Goal: Information Seeking & Learning: Learn about a topic

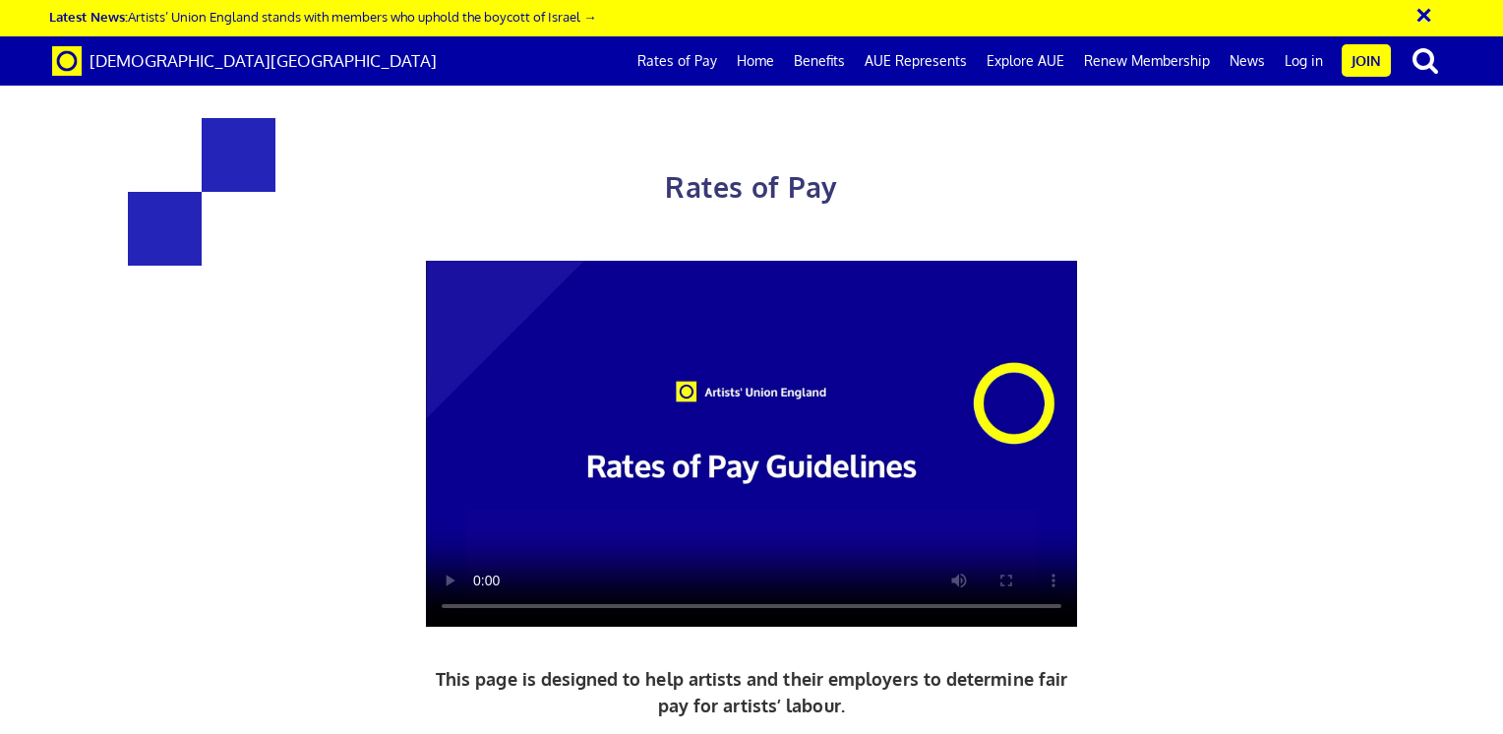
scroll to position [0, 15]
click at [763, 506] on video at bounding box center [751, 444] width 651 height 367
click at [695, 62] on link "Rates of Pay" at bounding box center [676, 60] width 99 height 49
click at [1499, 623] on div "Rates of Pay This page is designed to help artists and their employers to deter…" at bounding box center [751, 518] width 1532 height 997
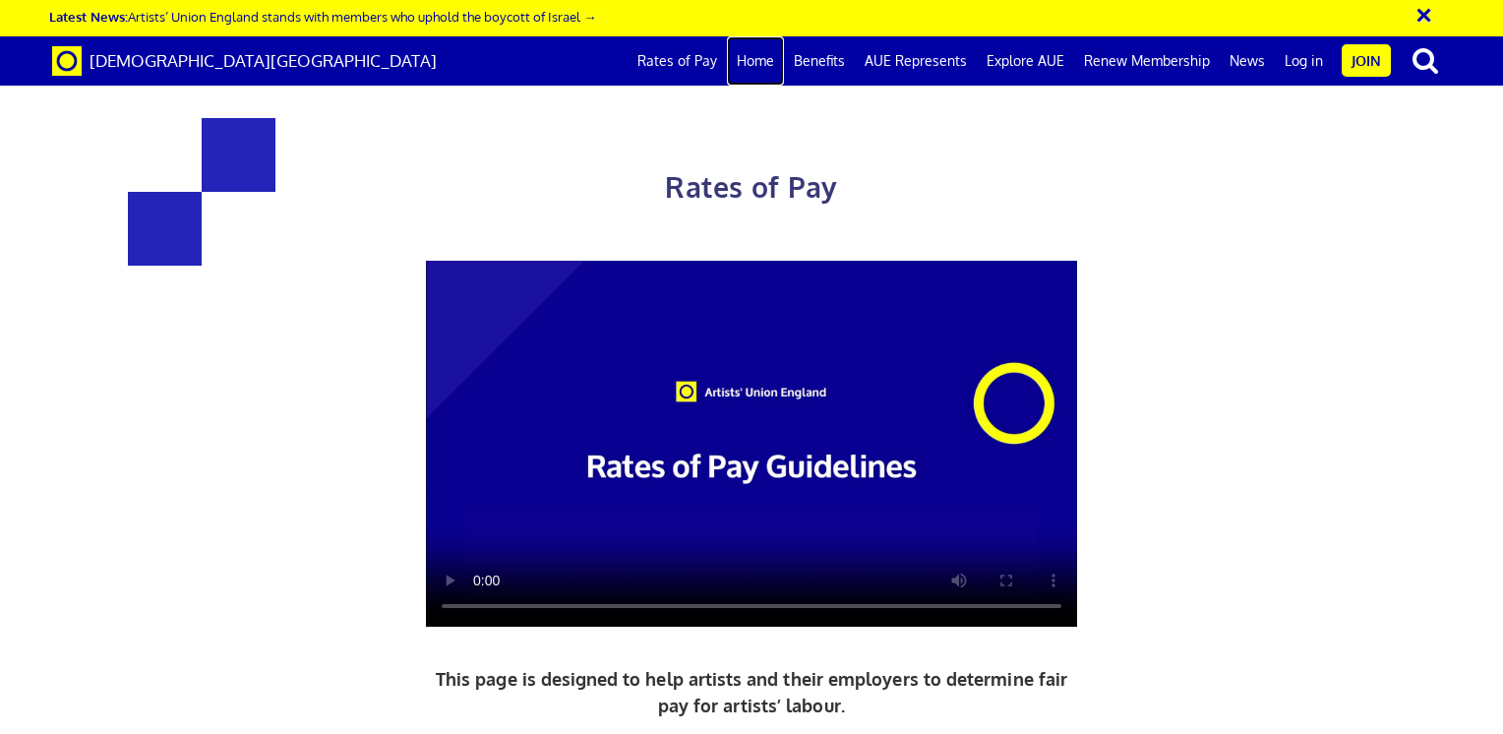
click at [757, 58] on link "Home" at bounding box center [755, 60] width 57 height 49
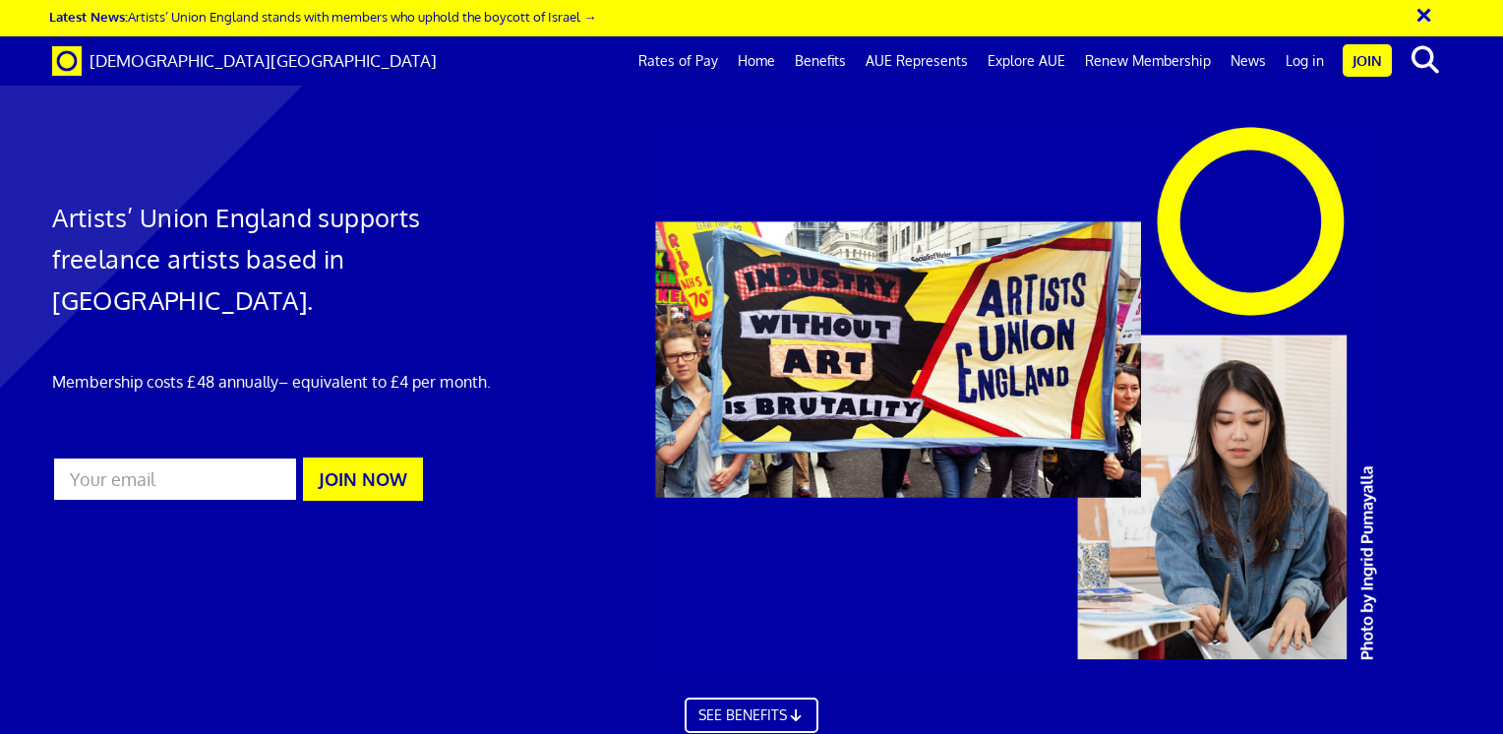
scroll to position [0, 15]
